Goal: Navigation & Orientation: Find specific page/section

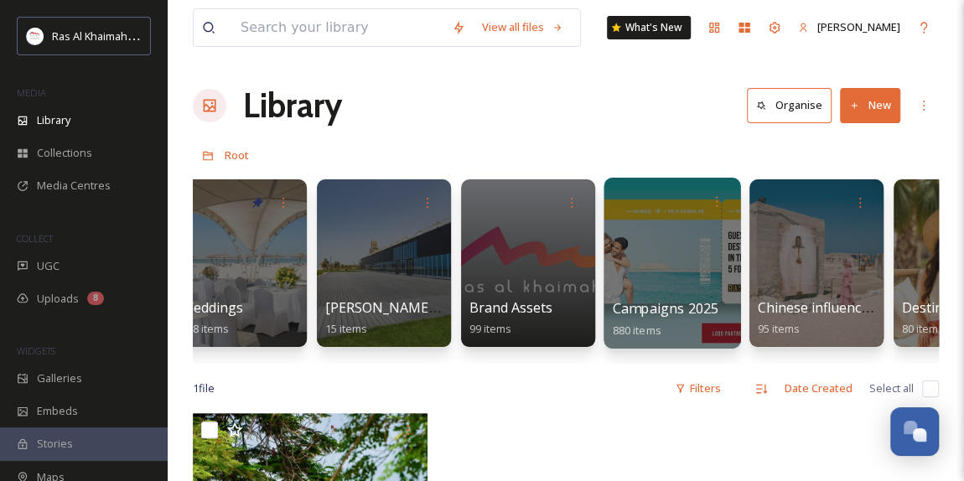
scroll to position [0, 1902]
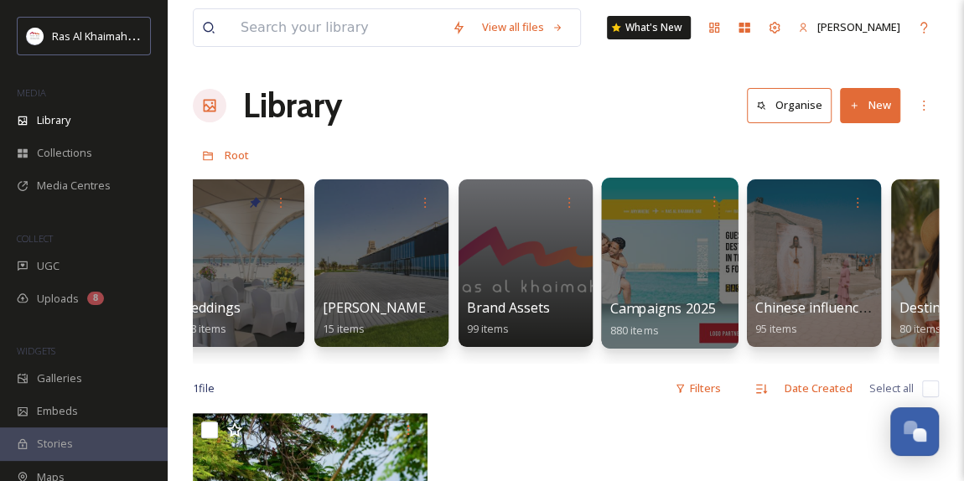
click at [673, 271] on div at bounding box center [669, 263] width 137 height 171
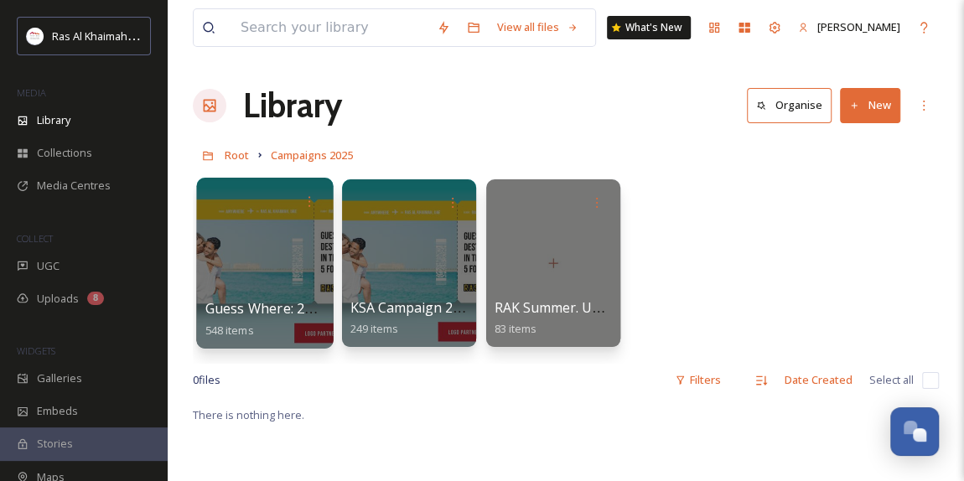
click at [274, 259] on div at bounding box center [264, 263] width 137 height 171
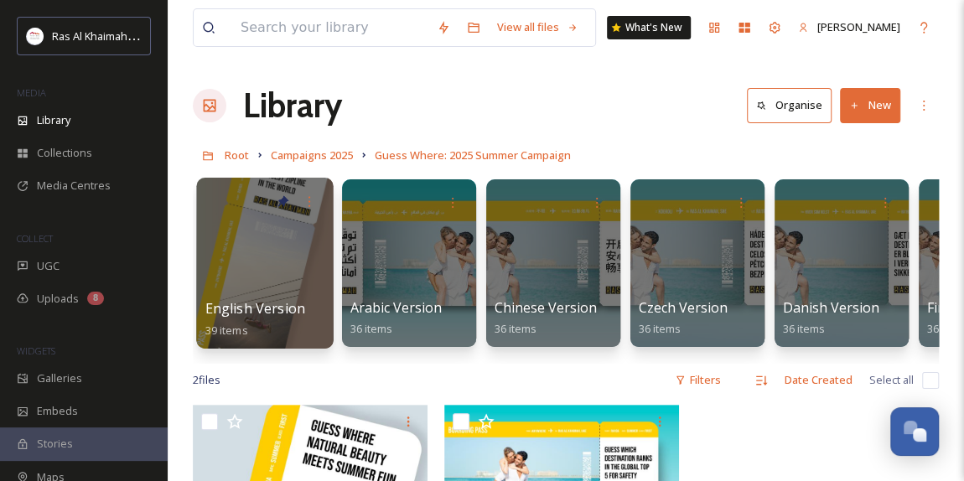
click at [289, 280] on div at bounding box center [264, 263] width 137 height 171
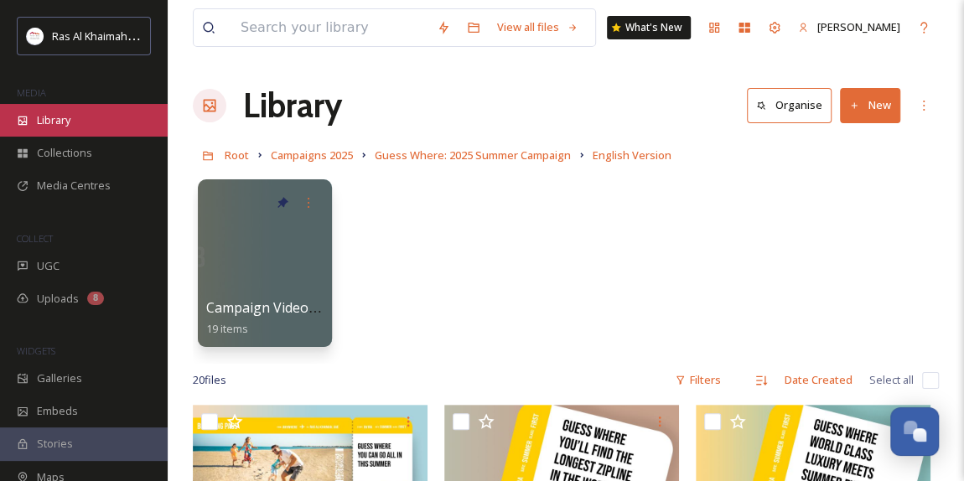
click at [49, 128] on div "Library" at bounding box center [84, 120] width 168 height 33
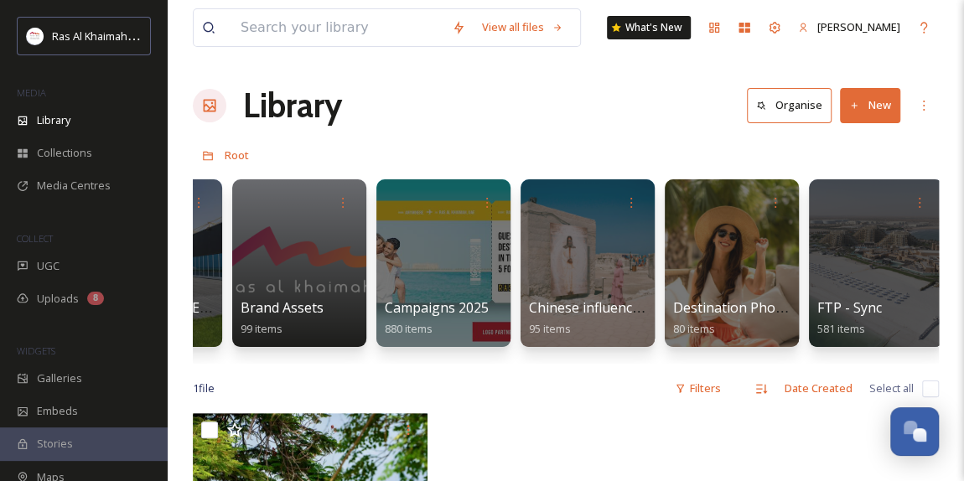
scroll to position [0, 2135]
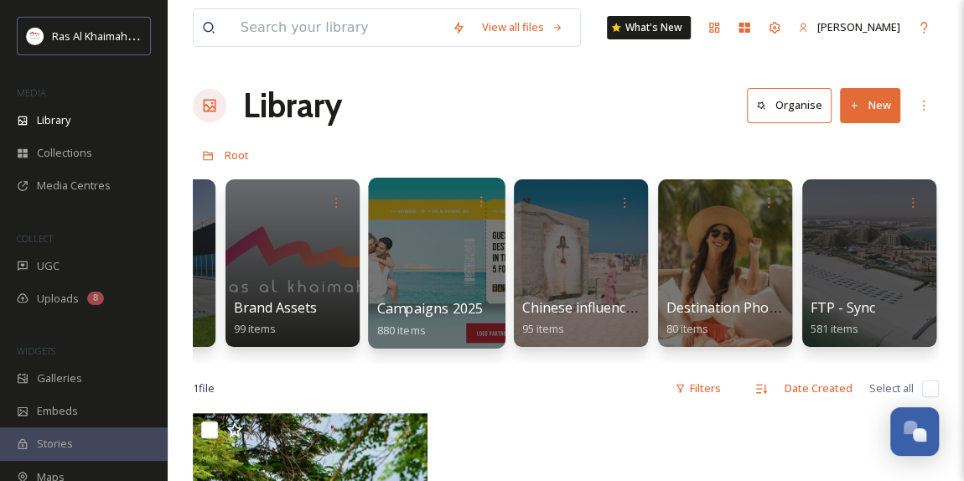
click at [445, 260] on div at bounding box center [436, 263] width 137 height 171
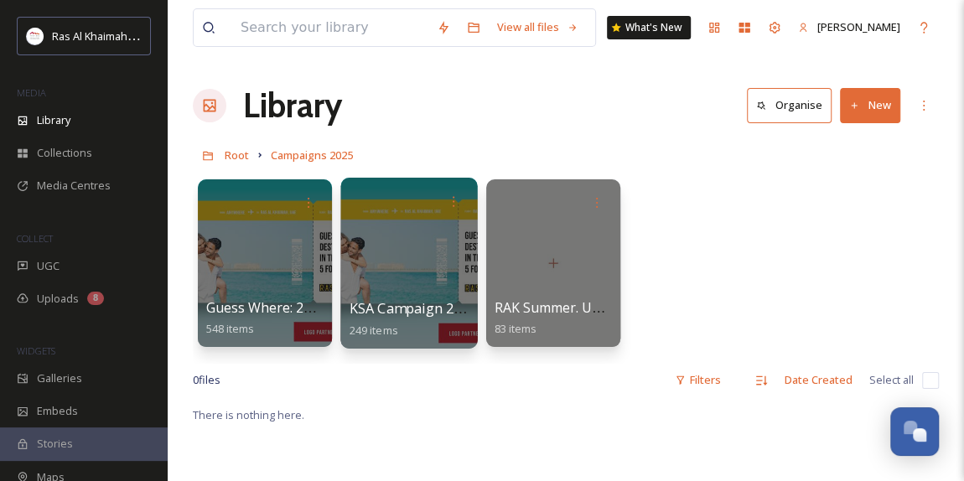
click at [394, 276] on div at bounding box center [408, 263] width 137 height 171
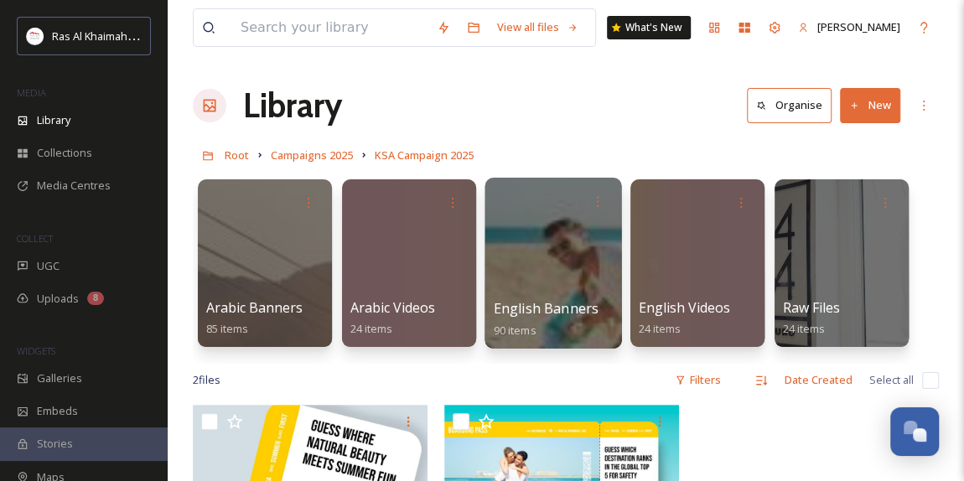
click at [560, 256] on div at bounding box center [553, 263] width 137 height 171
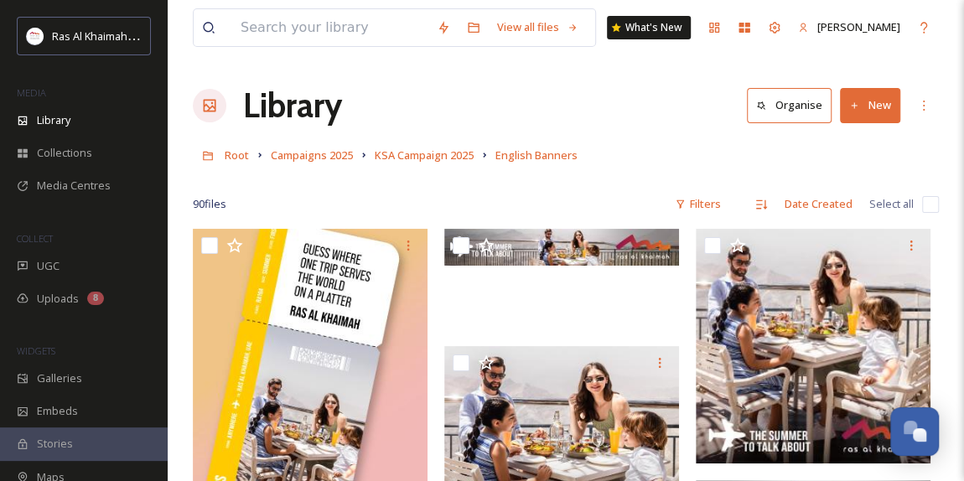
click at [560, 191] on div "90 file s Filters Date Created Select all" at bounding box center [566, 204] width 746 height 33
click at [422, 156] on span "KSA Campaign 2025" at bounding box center [424, 155] width 99 height 15
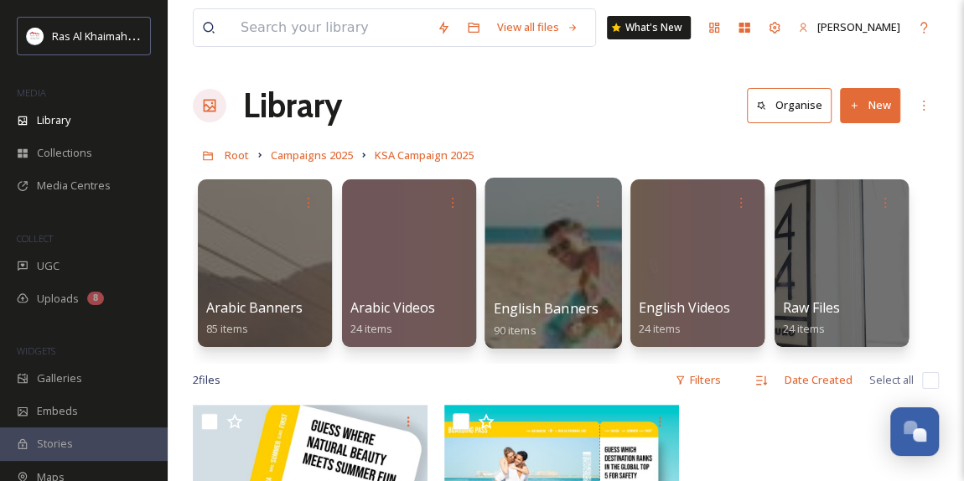
click at [562, 271] on div at bounding box center [553, 263] width 137 height 171
